Goal: Find specific page/section: Find specific page/section

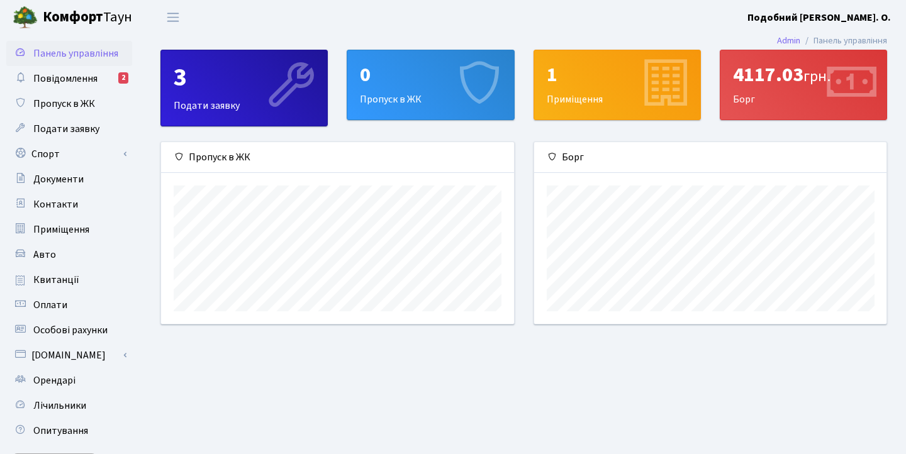
scroll to position [182, 352]
click at [518, 316] on div "Пропуск в ЖК" at bounding box center [337, 241] width 373 height 198
click at [68, 281] on span "Квитанції" at bounding box center [56, 280] width 46 height 14
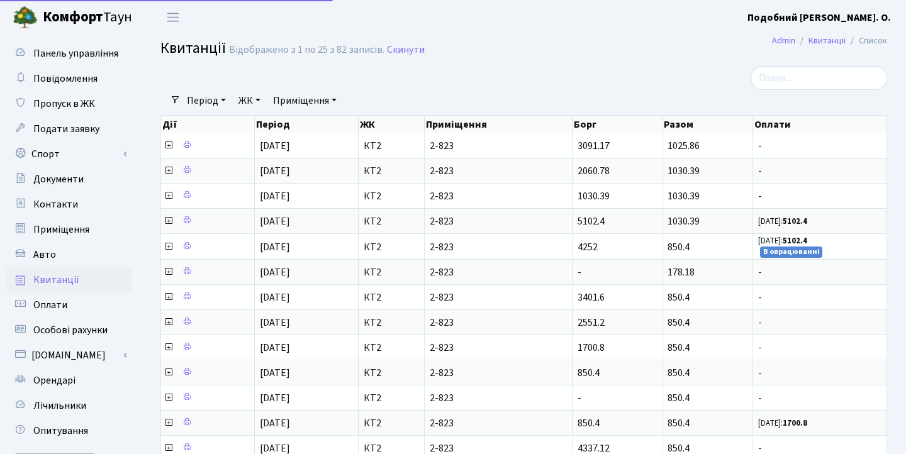
select select "25"
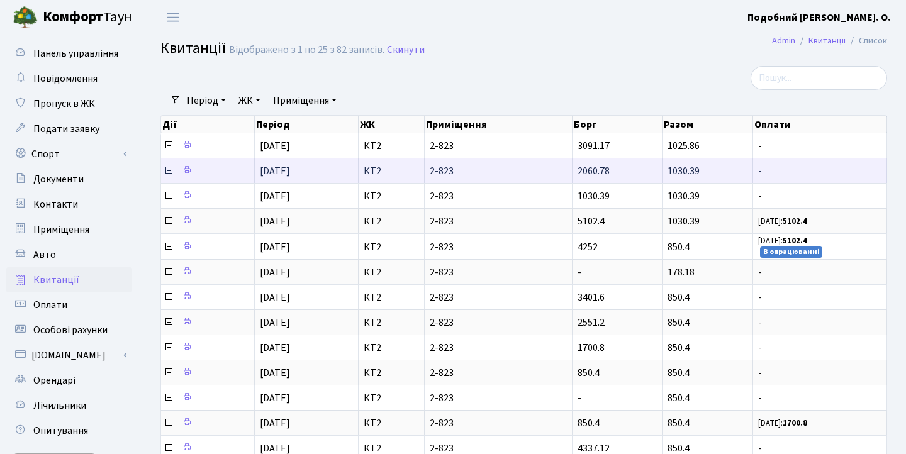
click at [169, 175] on icon at bounding box center [169, 170] width 10 height 10
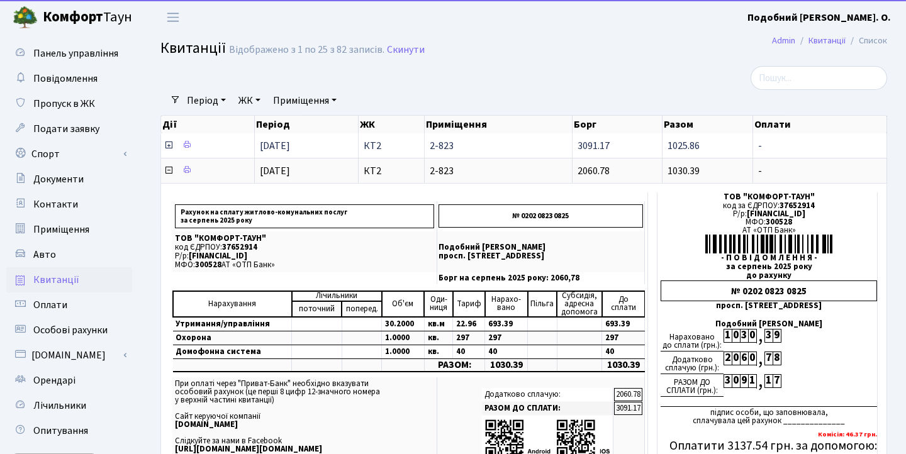
click at [171, 150] on icon at bounding box center [169, 145] width 10 height 10
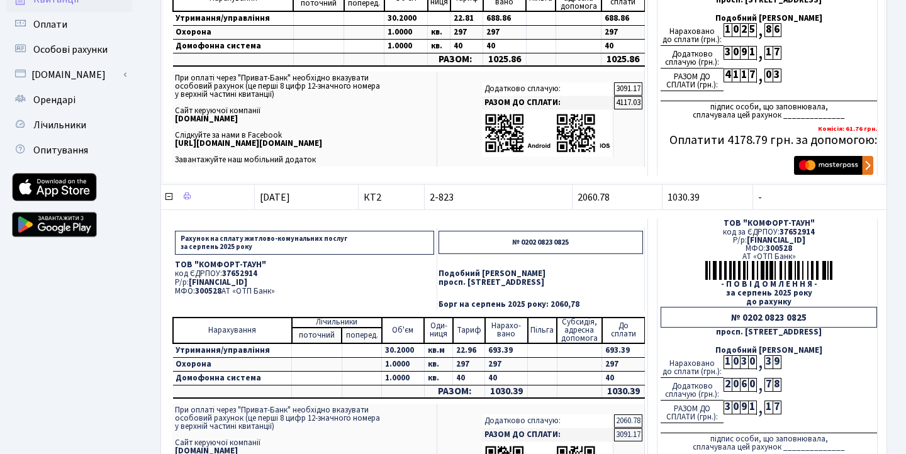
scroll to position [286, 0]
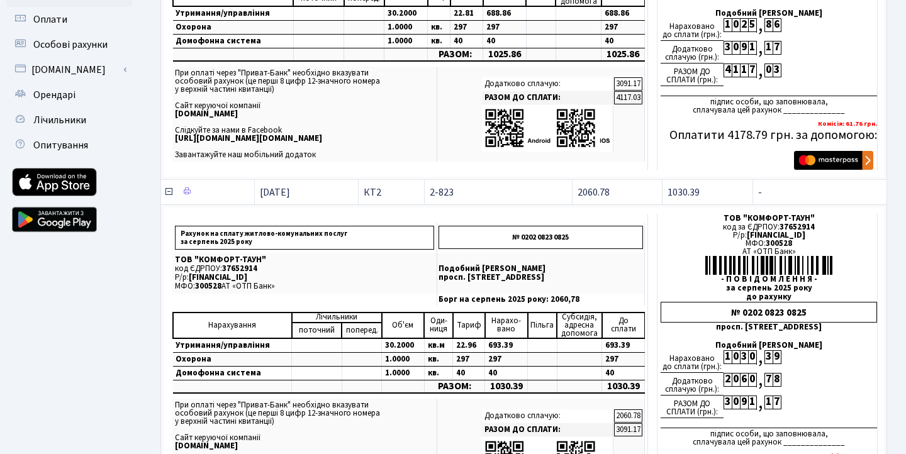
click at [167, 197] on icon at bounding box center [169, 192] width 10 height 10
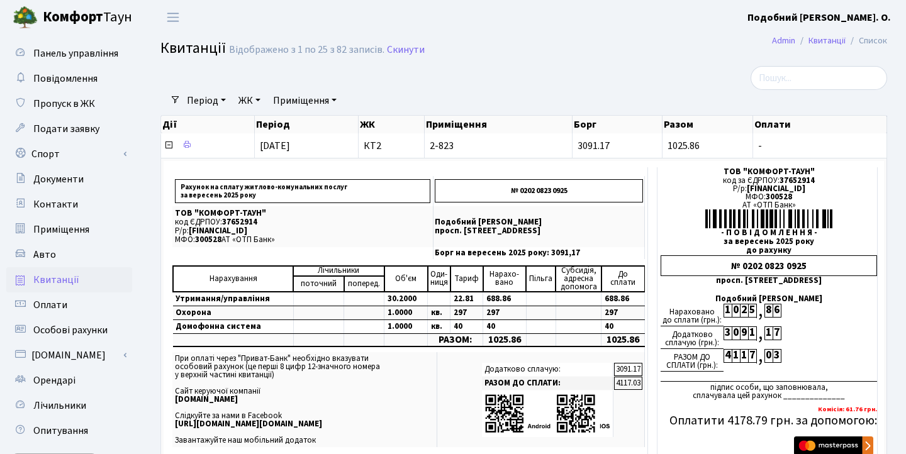
scroll to position [0, 0]
click at [169, 150] on icon at bounding box center [169, 145] width 10 height 10
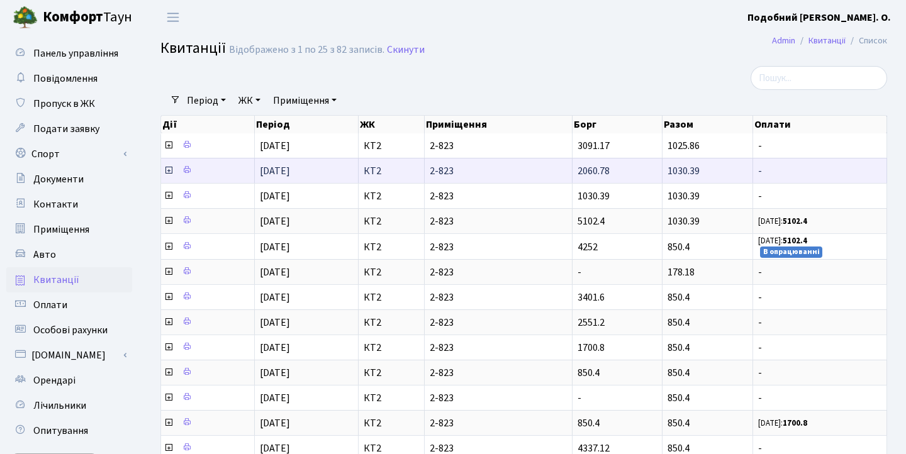
click at [168, 175] on icon at bounding box center [169, 170] width 10 height 10
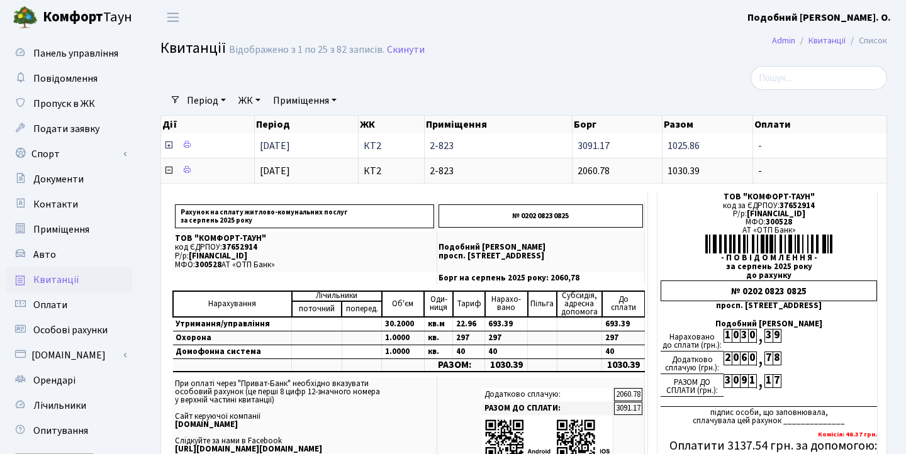
click at [562, 151] on span "2-823" at bounding box center [498, 146] width 137 height 10
click at [559, 151] on span "2-823" at bounding box center [498, 146] width 137 height 10
click at [558, 176] on span "2-823" at bounding box center [498, 171] width 137 height 10
click at [167, 175] on icon at bounding box center [169, 170] width 10 height 10
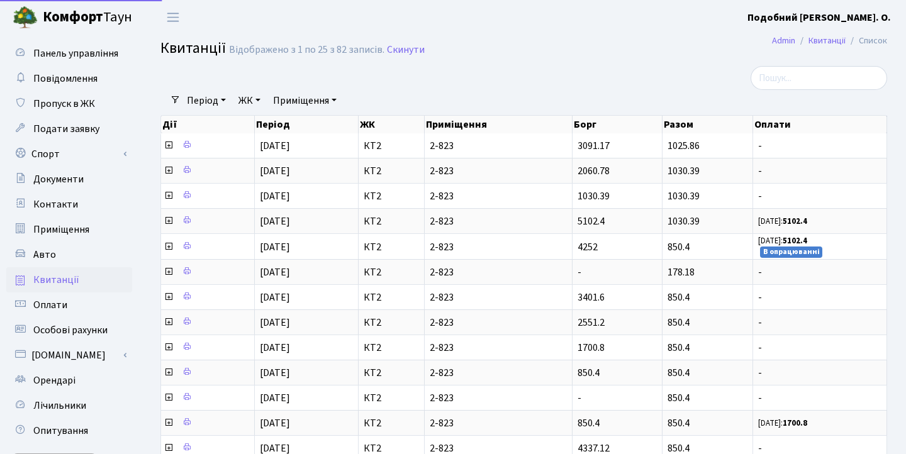
select select "25"
click at [68, 16] on b "Комфорт" at bounding box center [73, 17] width 60 height 20
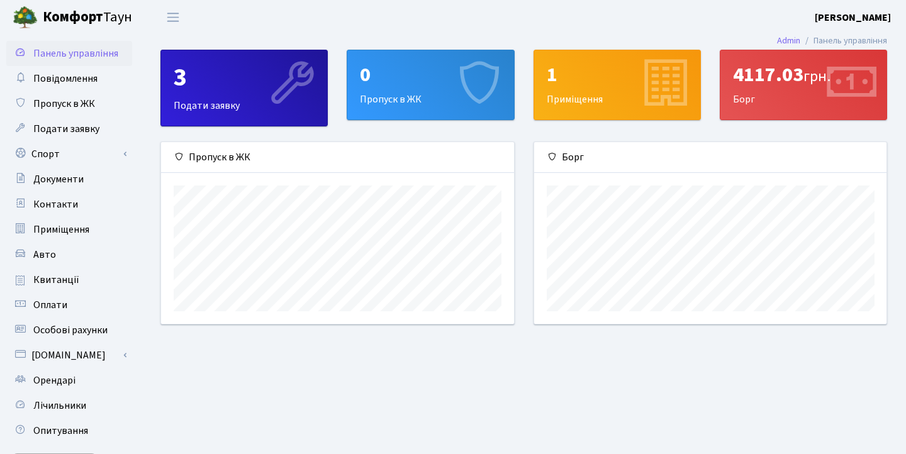
scroll to position [182, 352]
click at [79, 276] on link "Квитанції" at bounding box center [69, 279] width 126 height 25
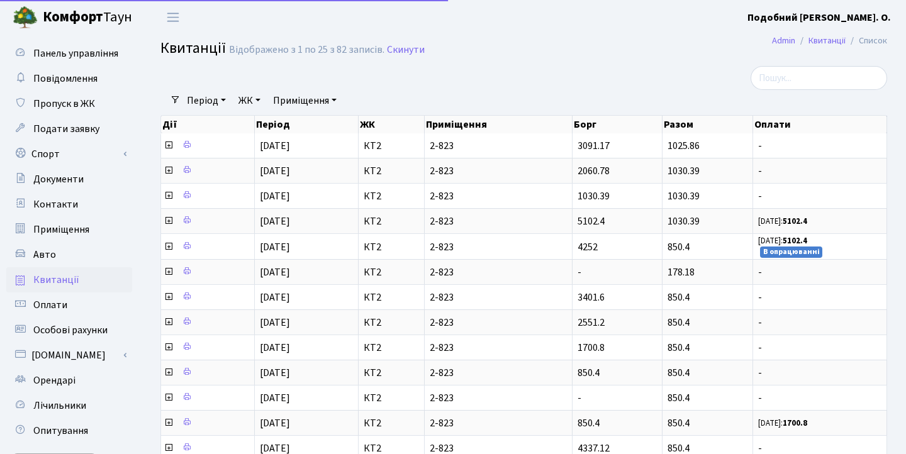
select select "25"
click at [691, 55] on h2 "Квитанції Відображено з 1 по 25 з 82 записів. Скинути" at bounding box center [523, 50] width 726 height 21
click at [652, 80] on div at bounding box center [772, 78] width 248 height 24
click at [50, 13] on b "Комфорт" at bounding box center [73, 17] width 60 height 20
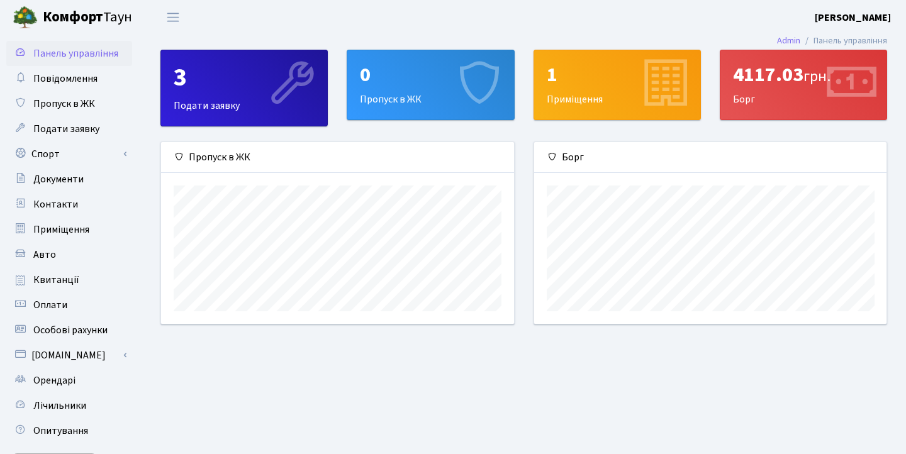
scroll to position [182, 352]
click at [55, 272] on link "Квитанції" at bounding box center [69, 279] width 126 height 25
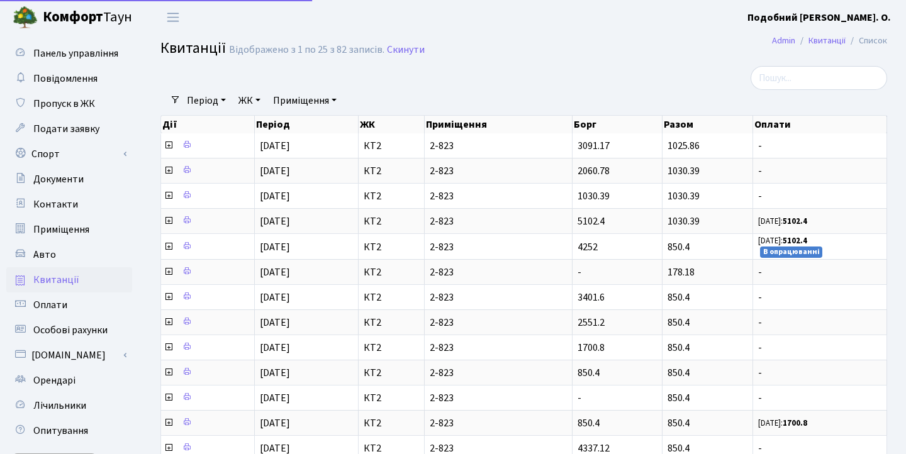
select select "25"
click at [481, 28] on header "[PERSON_NAME] Подобний С. О. Мій обліковий запис Вийти" at bounding box center [453, 17] width 906 height 35
click at [553, 41] on h2 "Квитанції Відображено з 1 по 25 з 82 записів. Скинути" at bounding box center [523, 50] width 726 height 21
click at [103, 14] on span "Комфорт Таун" at bounding box center [87, 17] width 89 height 21
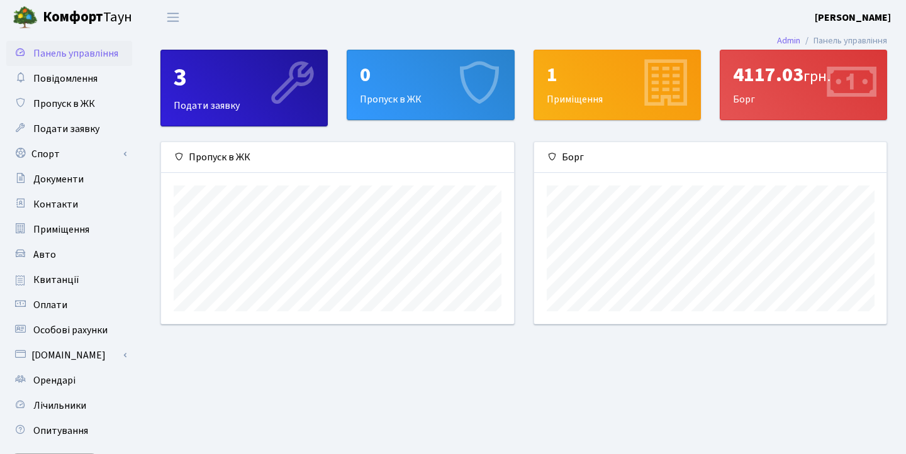
scroll to position [182, 352]
click at [60, 269] on link "Квитанції" at bounding box center [69, 279] width 126 height 25
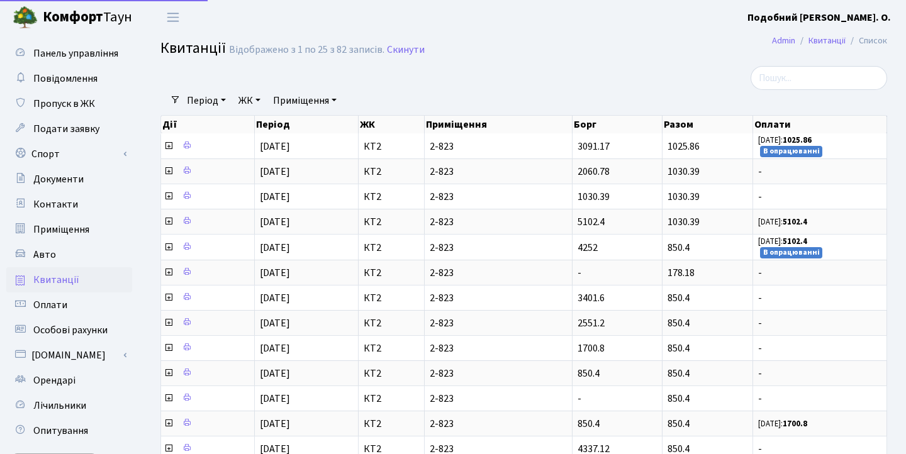
select select "25"
click at [840, 18] on b "Подобний [PERSON_NAME]. О." at bounding box center [818, 18] width 143 height 14
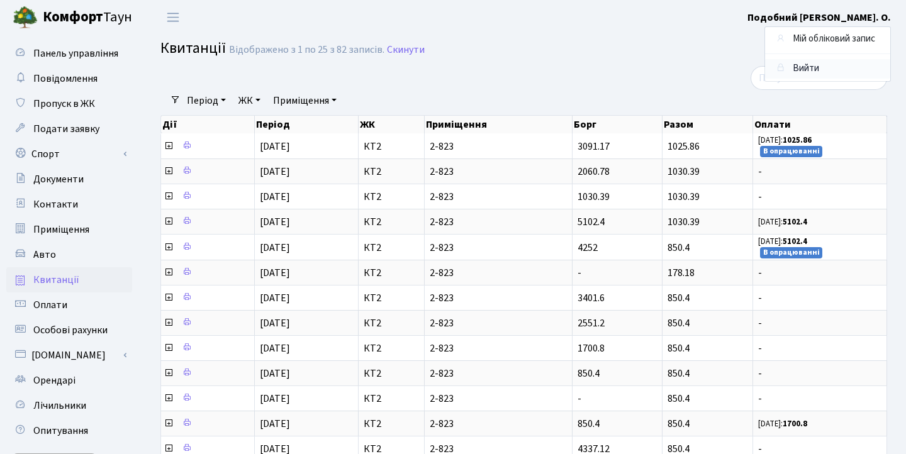
click at [828, 66] on link "Вийти" at bounding box center [827, 68] width 125 height 19
